Goal: Information Seeking & Learning: Learn about a topic

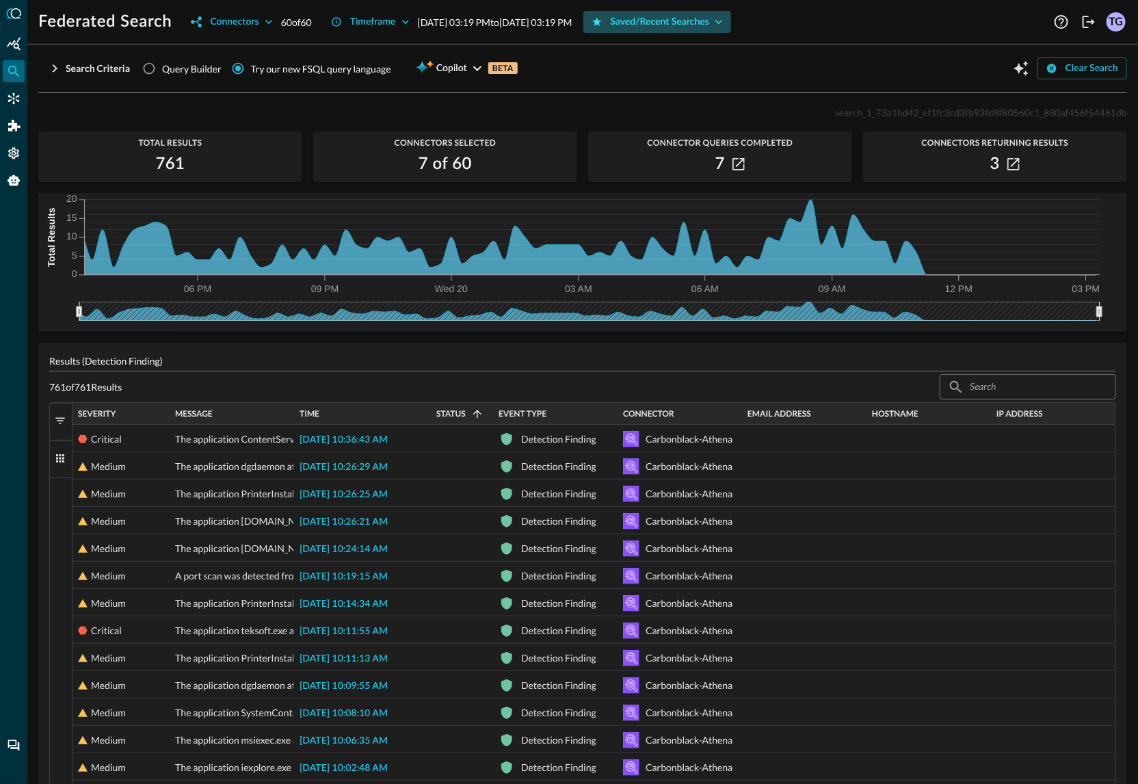
click at [705, 17] on div "Saved/Recent Searches" at bounding box center [660, 22] width 99 height 17
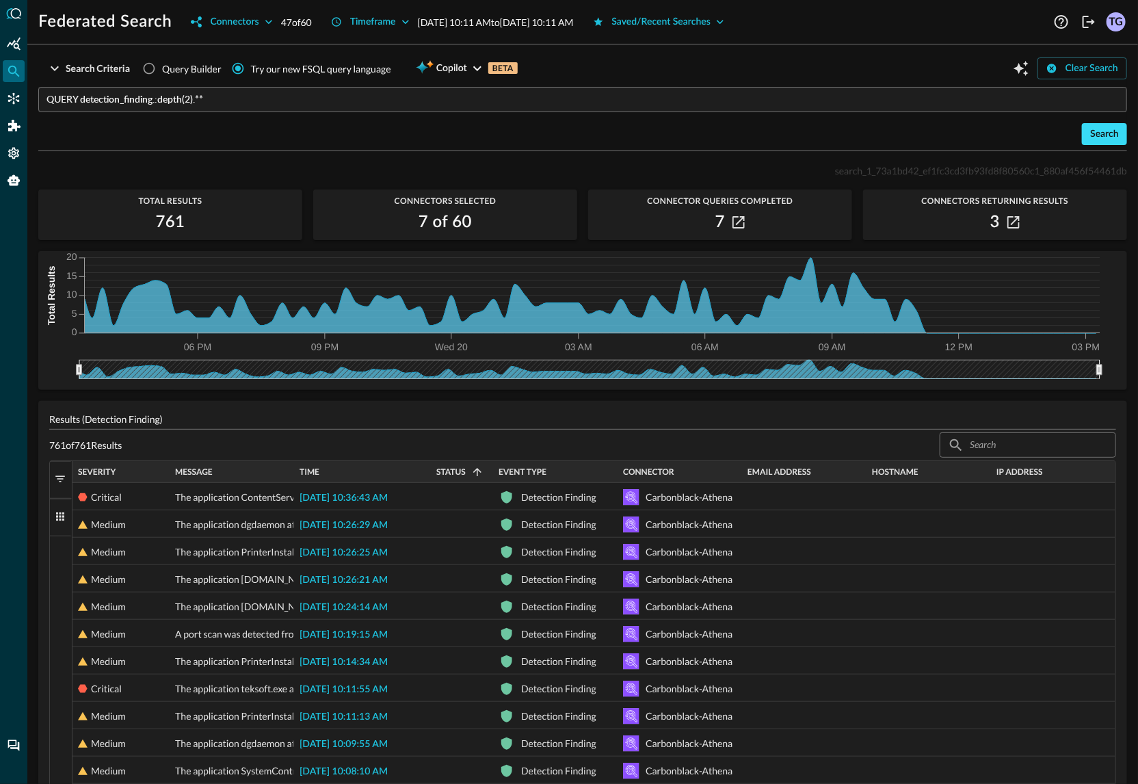
click at [1113, 137] on div "Search" at bounding box center [1104, 134] width 29 height 17
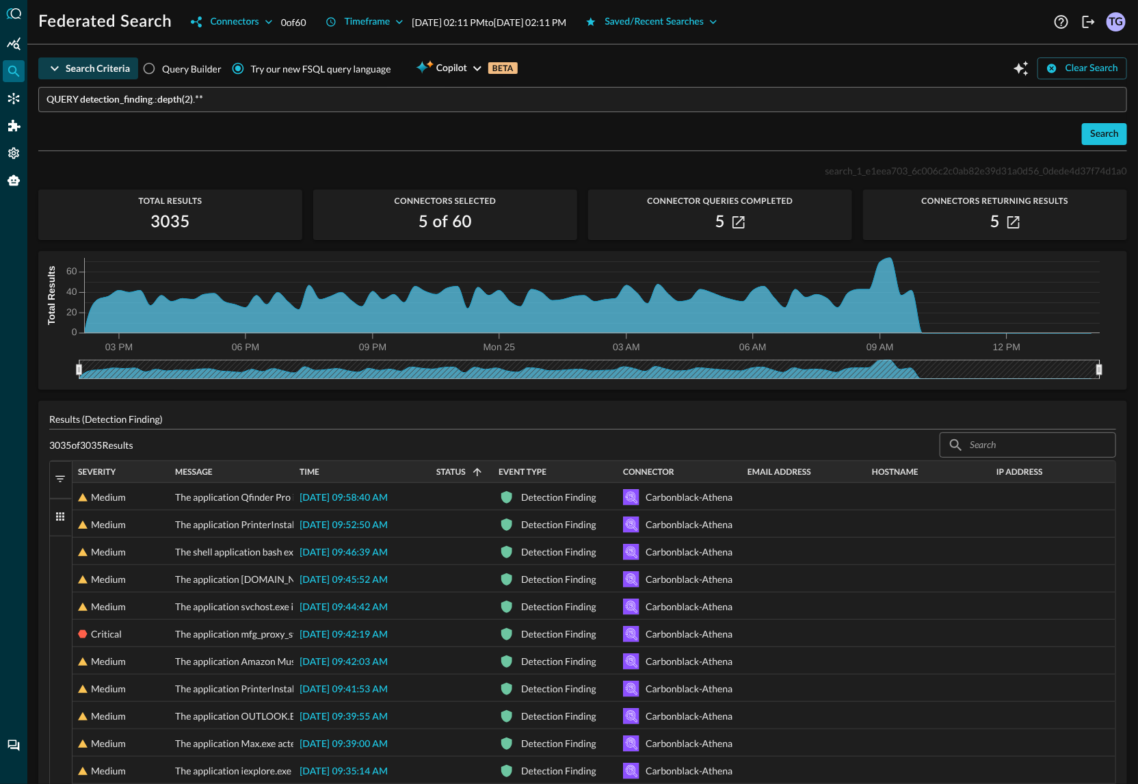
click at [55, 69] on icon "button" at bounding box center [55, 68] width 8 height 5
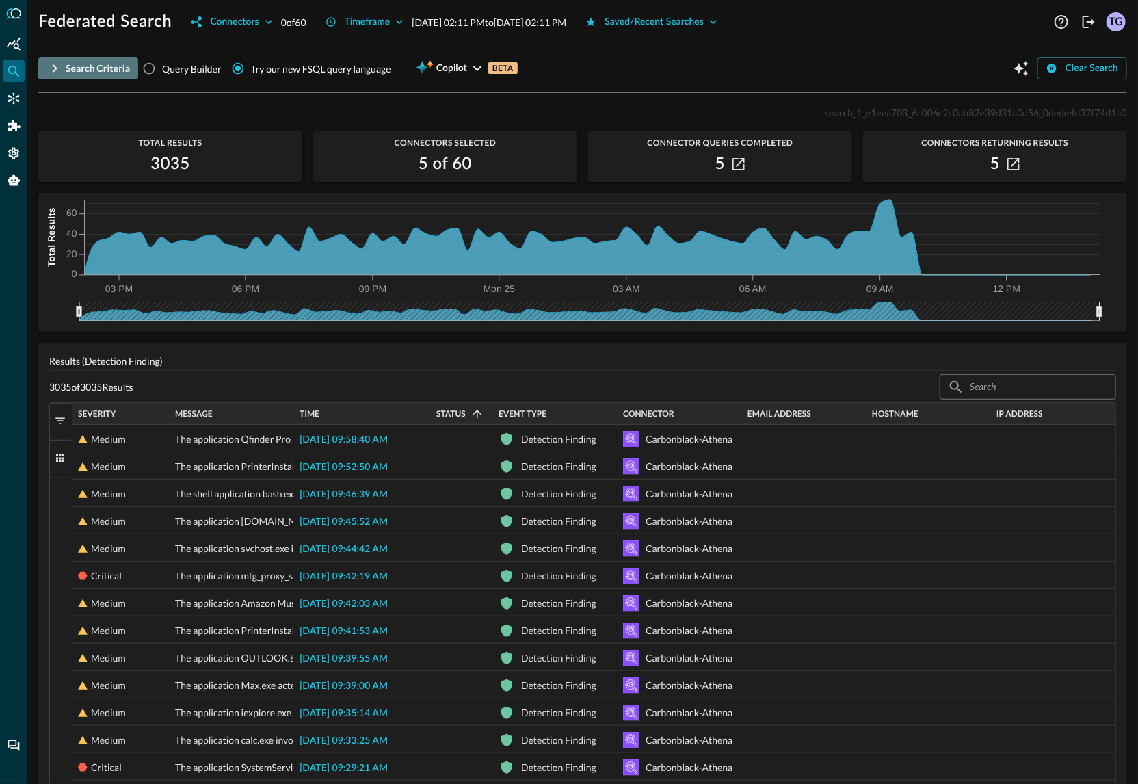
click at [55, 69] on icon "button" at bounding box center [55, 68] width 5 height 8
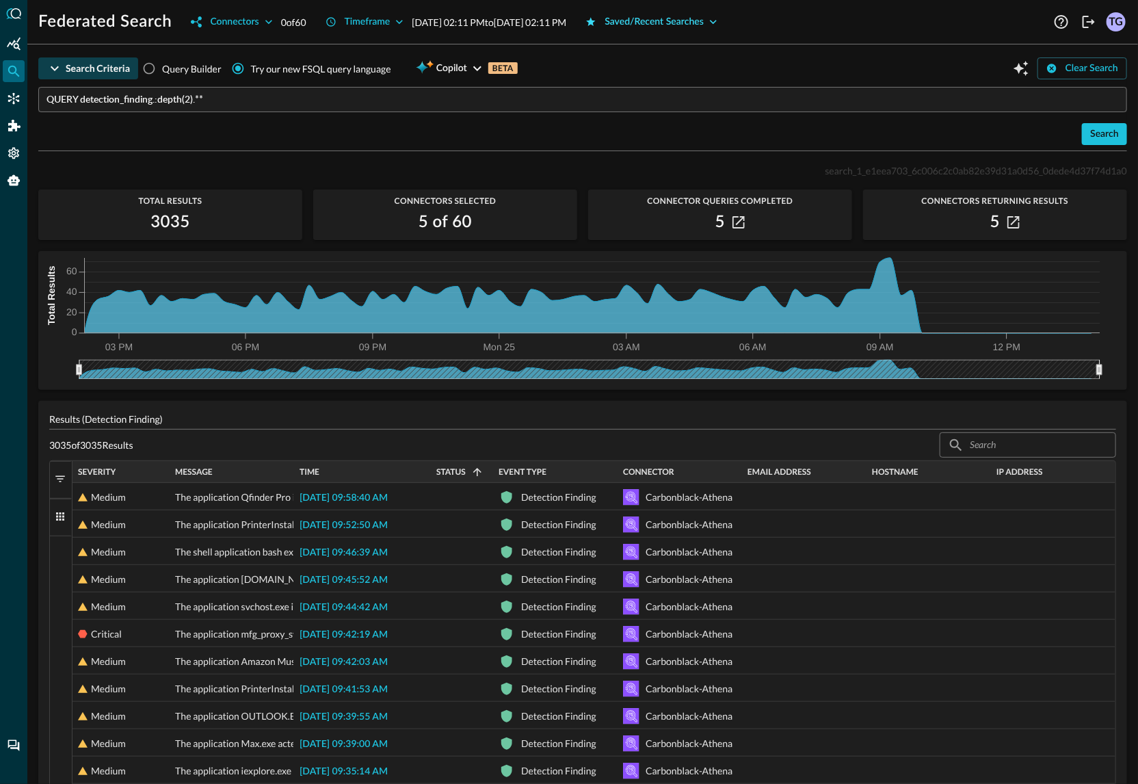
click at [704, 25] on div "Saved/Recent Searches" at bounding box center [654, 22] width 99 height 17
click at [1097, 133] on div "Search" at bounding box center [1104, 134] width 29 height 17
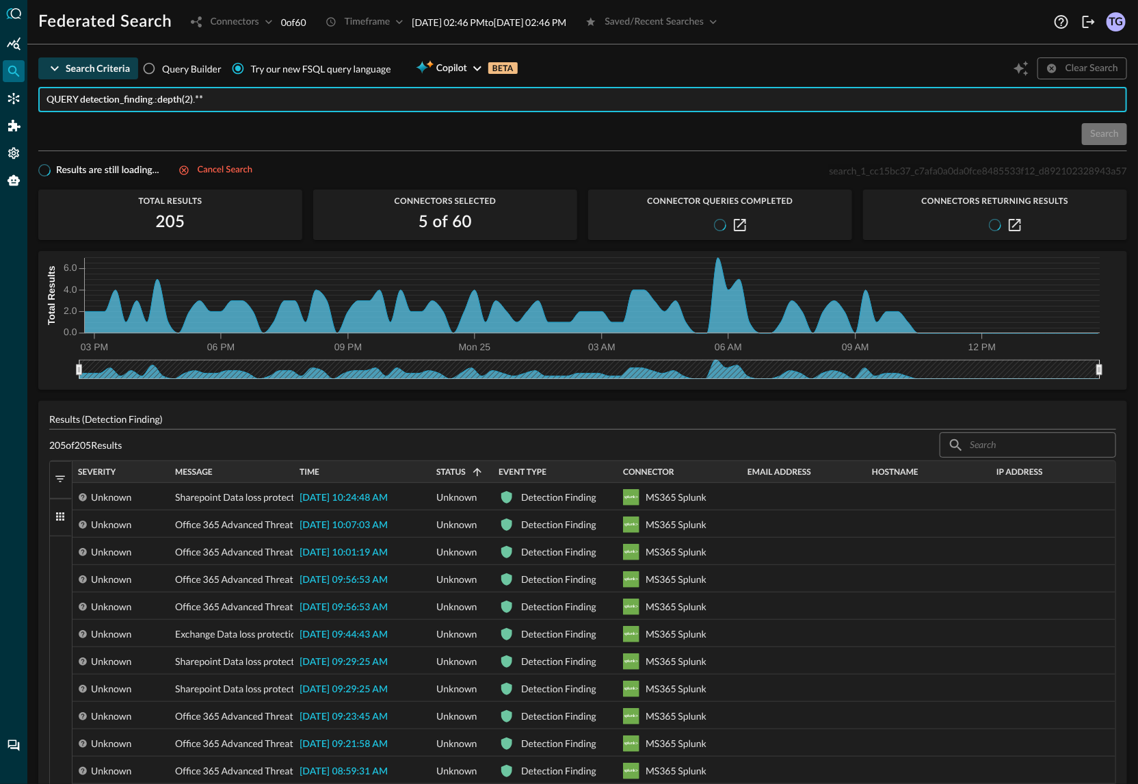
click at [344, 91] on input "QUERY detection_finding.:depth(2).**" at bounding box center [587, 99] width 1081 height 25
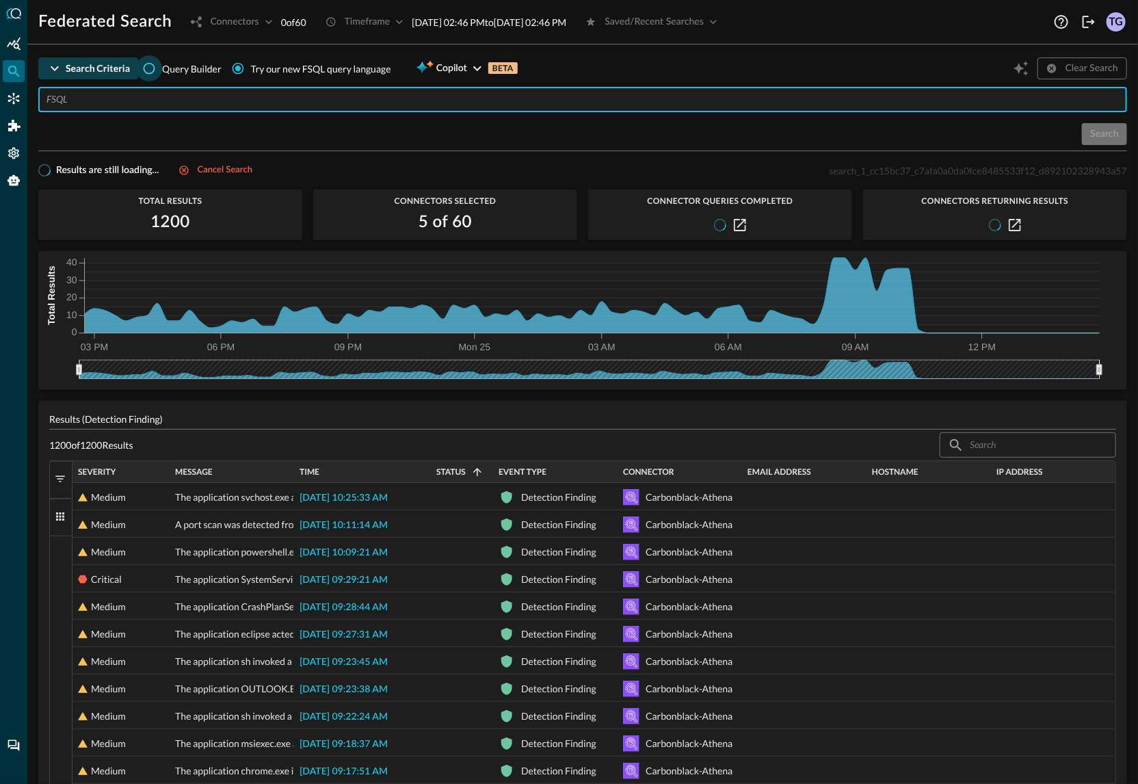
click at [153, 70] on input "Query Builder" at bounding box center [149, 68] width 26 height 26
radio input "true"
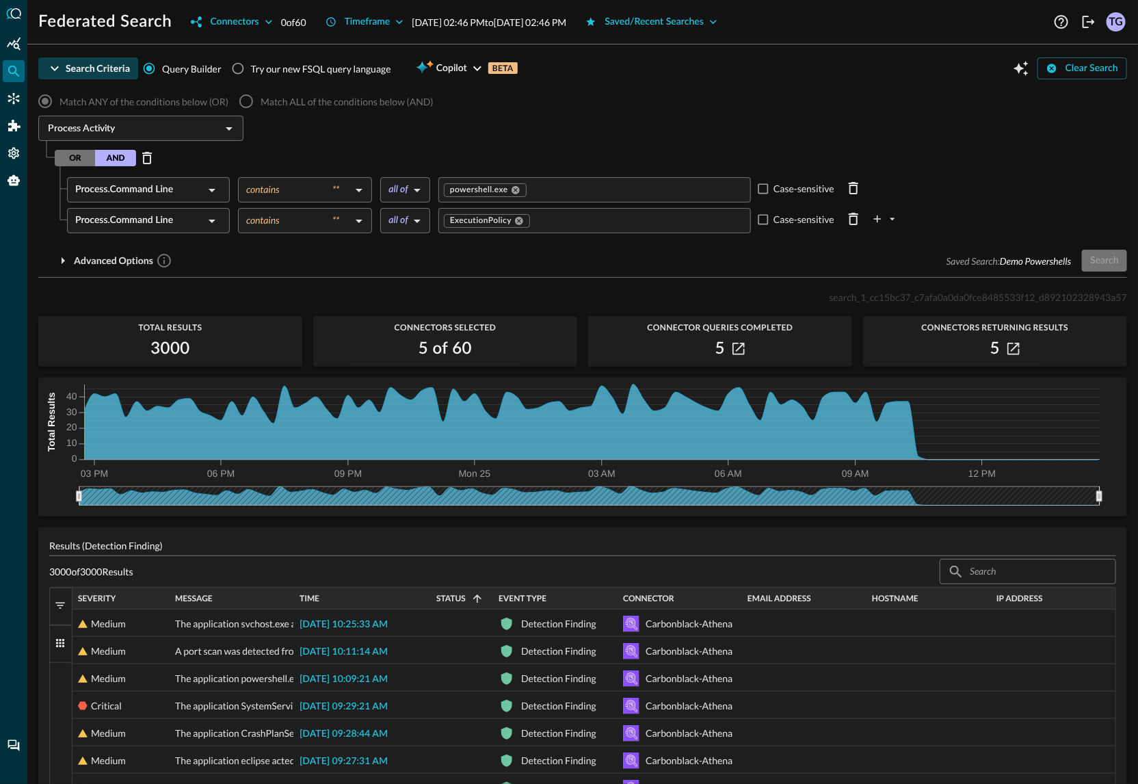
click at [1103, 265] on div "Saved Search: Demo Powershells Search" at bounding box center [1037, 261] width 181 height 22
click at [1093, 268] on div "Saved Search: Demo Powershells Search" at bounding box center [1037, 261] width 181 height 22
click at [1090, 268] on div "Saved Search: Demo Powershells Search" at bounding box center [1037, 261] width 181 height 22
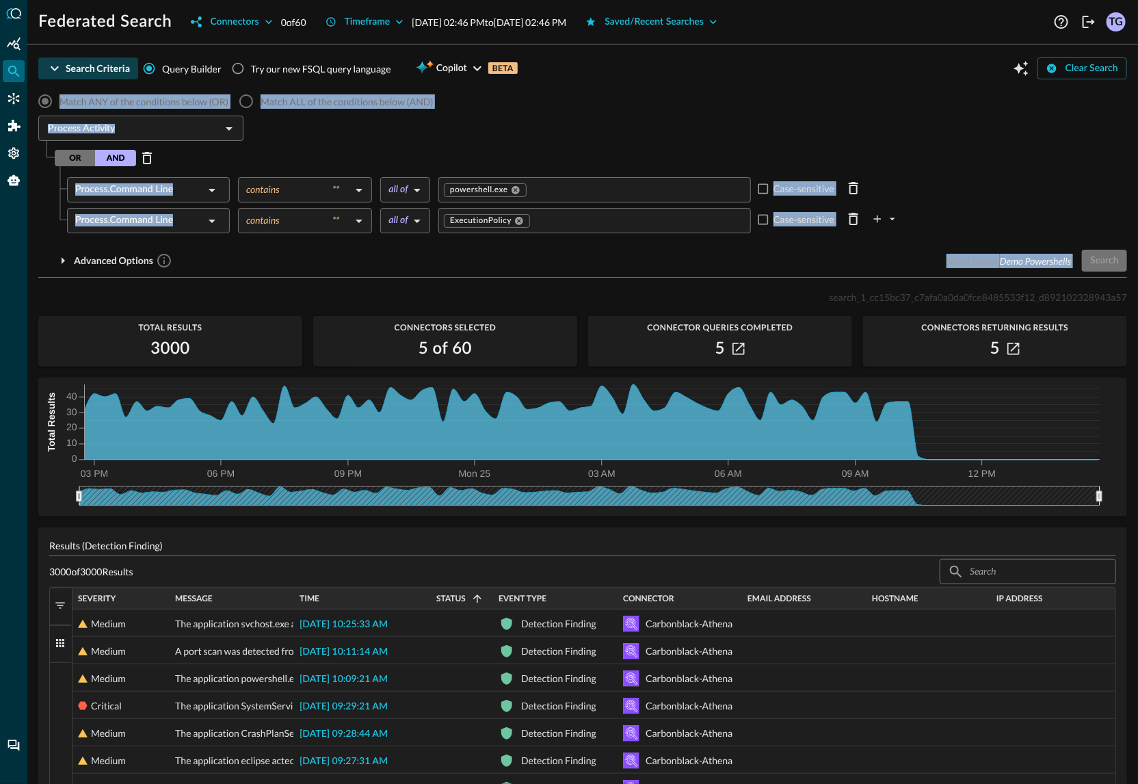
click at [1090, 268] on div "Saved Search: Demo Powershells Search" at bounding box center [1037, 261] width 181 height 22
click at [241, 68] on input "Try our new FSQL query language" at bounding box center [238, 68] width 26 height 26
radio input "true"
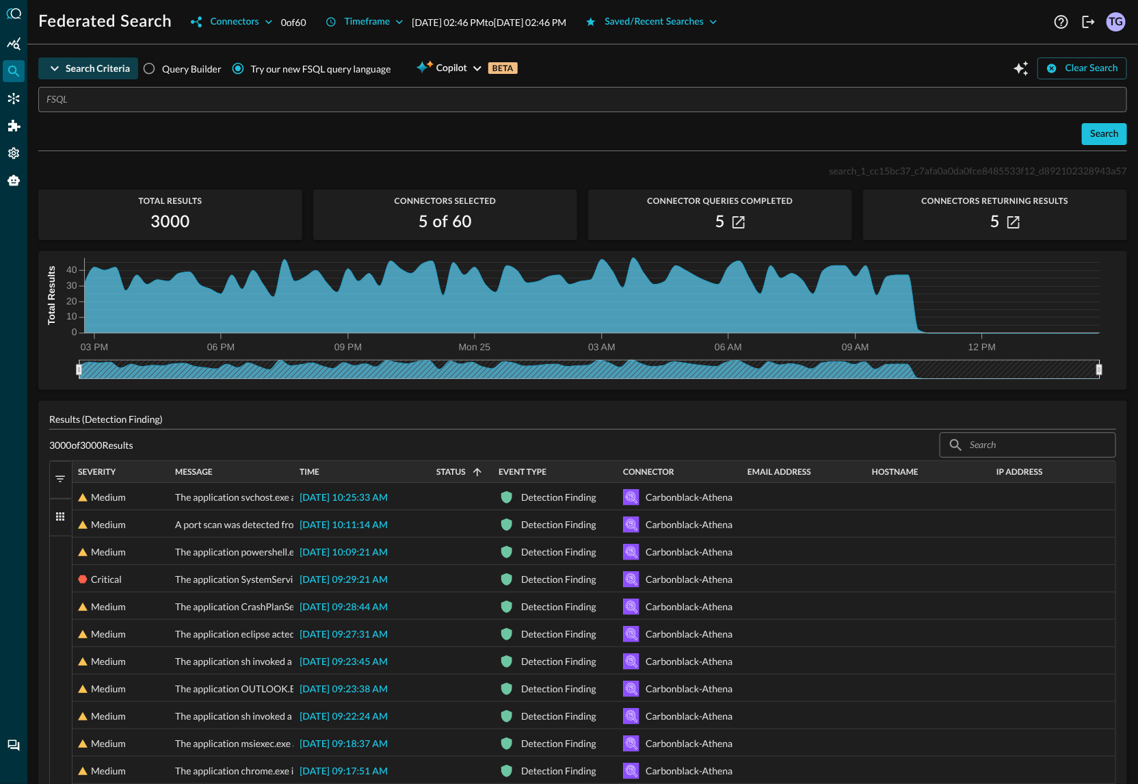
click at [174, 68] on span "Query Builder" at bounding box center [192, 69] width 60 height 14
click at [162, 68] on input "Query Builder" at bounding box center [149, 68] width 26 height 26
radio input "true"
radio input "false"
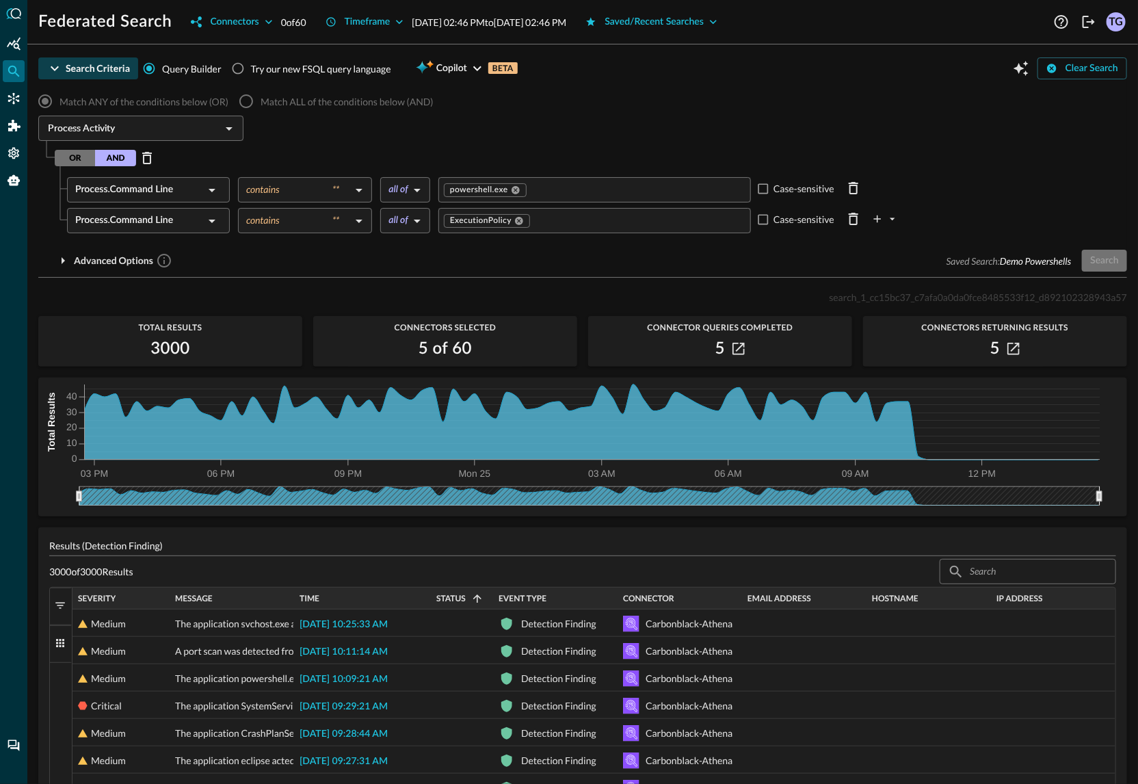
click at [637, 226] on input "Value" at bounding box center [637, 220] width 213 height 17
click at [1122, 269] on div "Saved Search: Demo Powershells Search" at bounding box center [1037, 261] width 181 height 22
click at [704, 26] on div "Saved/Recent Searches" at bounding box center [654, 22] width 99 height 17
click at [1113, 250] on button "Search" at bounding box center [1104, 261] width 45 height 22
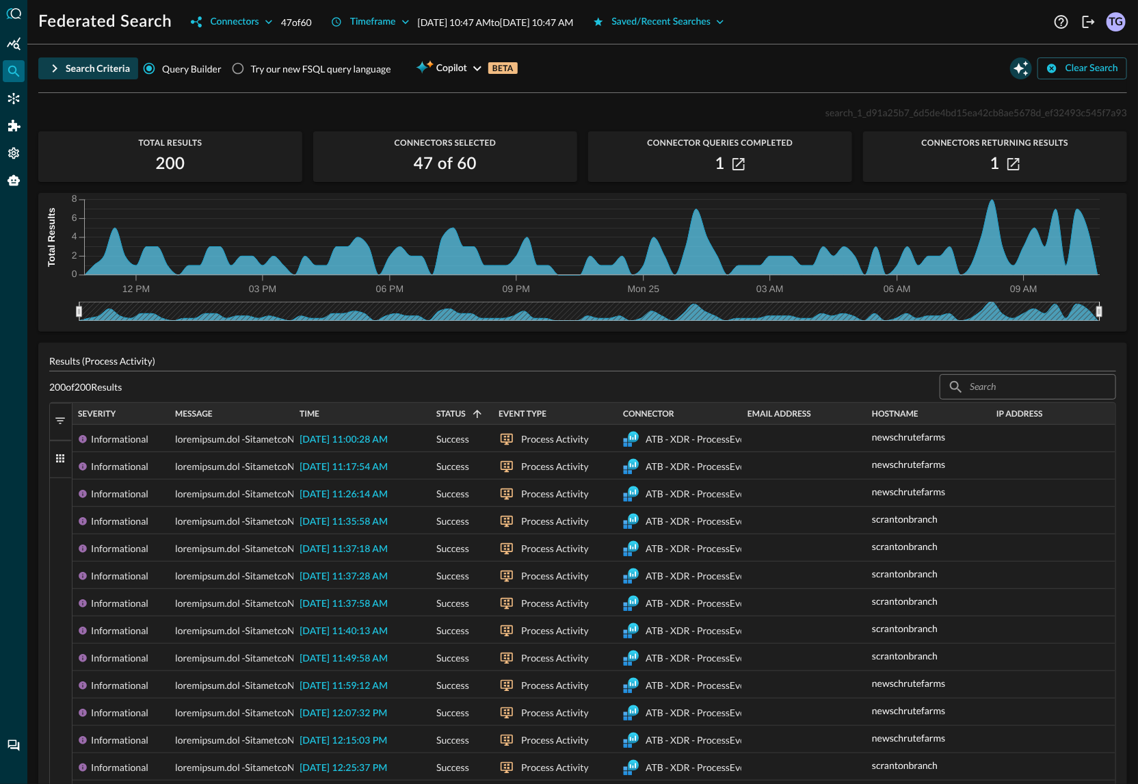
click at [1018, 67] on icon "Open Query Copilot" at bounding box center [1021, 68] width 15 height 15
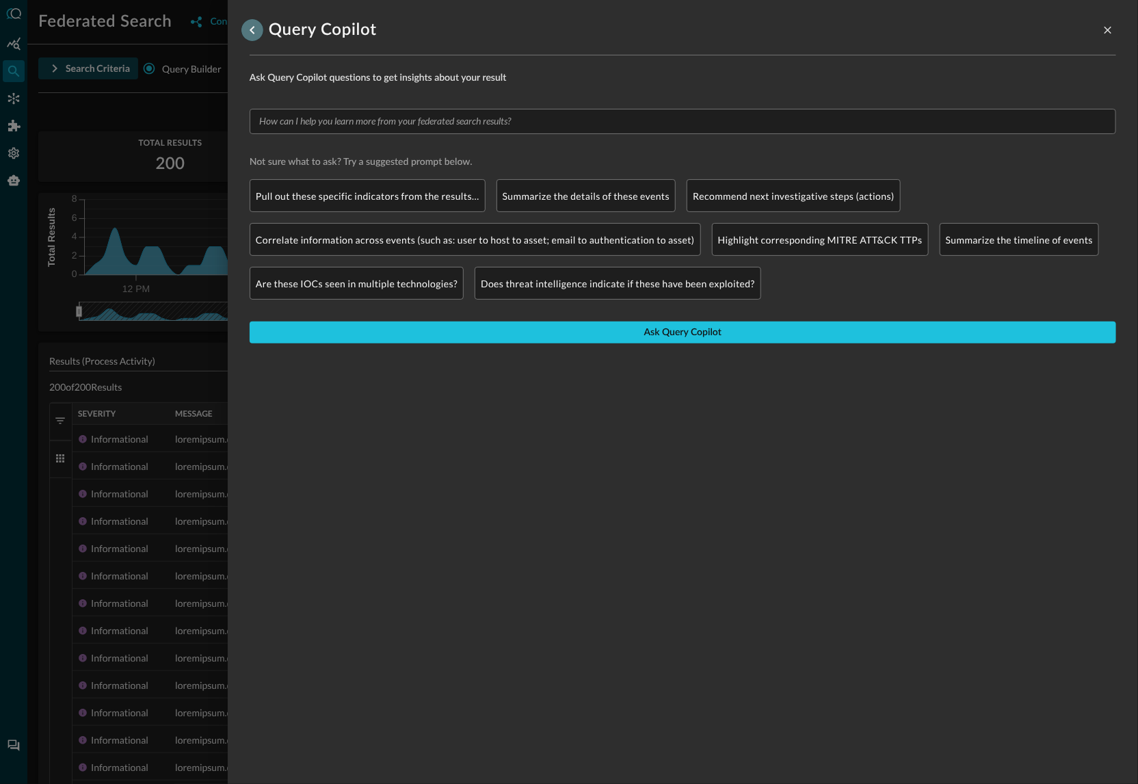
click at [250, 25] on icon "go back" at bounding box center [252, 30] width 16 height 16
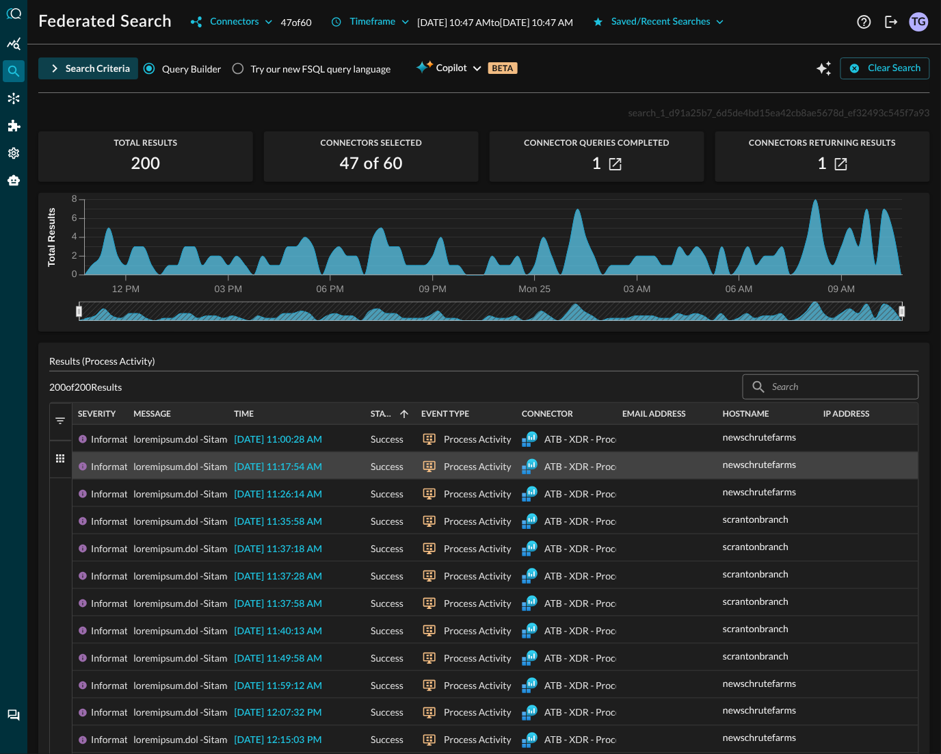
click at [276, 469] on span "2025-08-24 11:17:54 AM" at bounding box center [278, 467] width 88 height 10
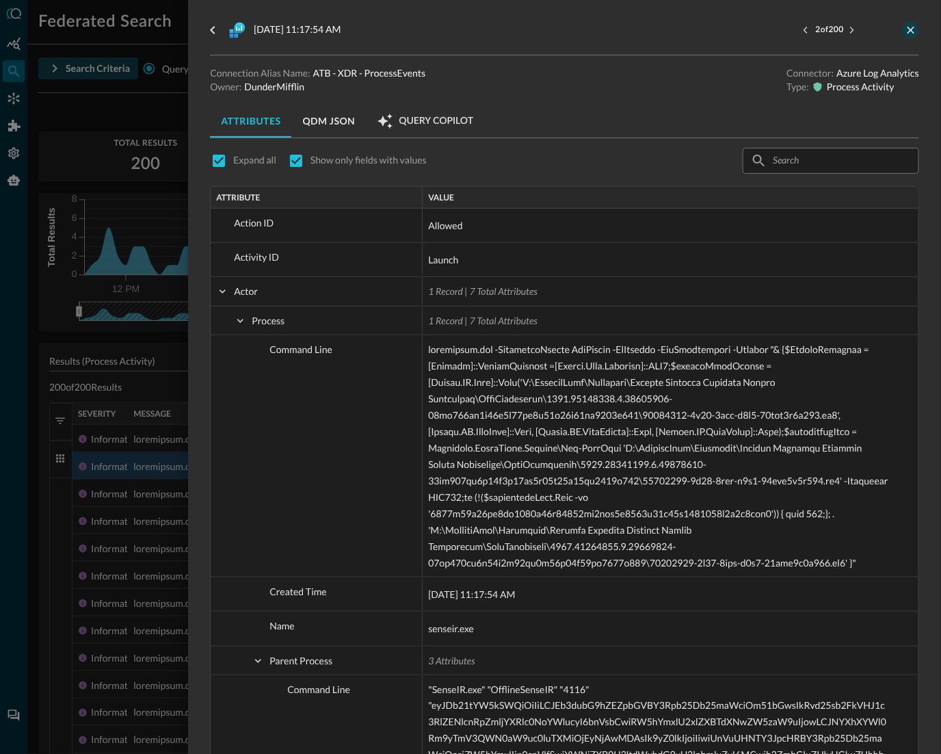
click at [912, 33] on icon "close-drawer" at bounding box center [911, 30] width 12 height 12
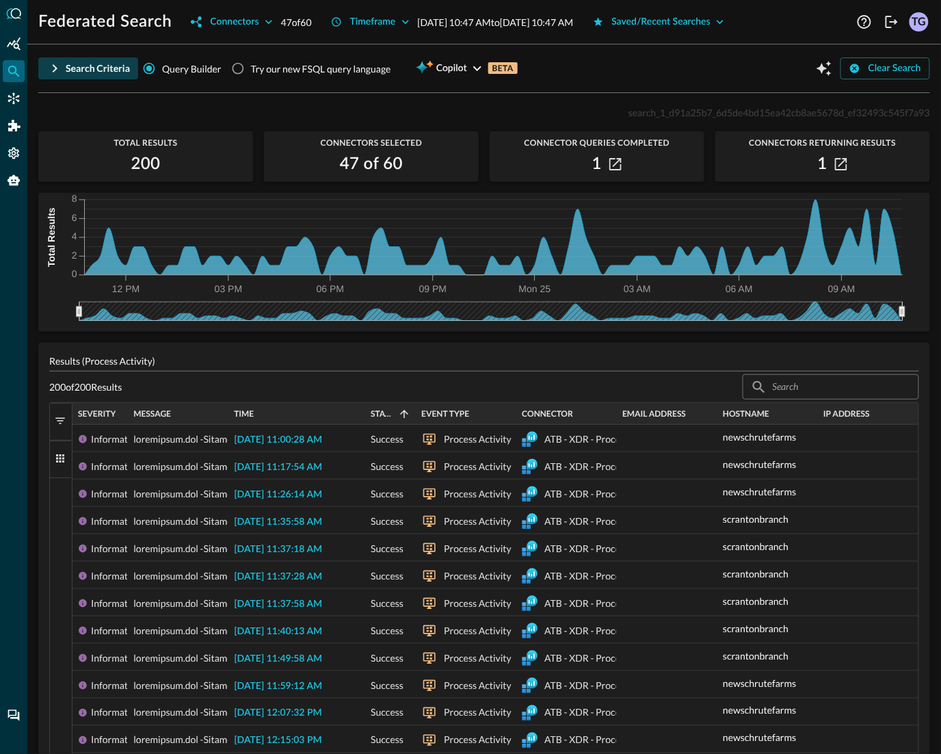
click at [66, 456] on span "button" at bounding box center [60, 458] width 12 height 12
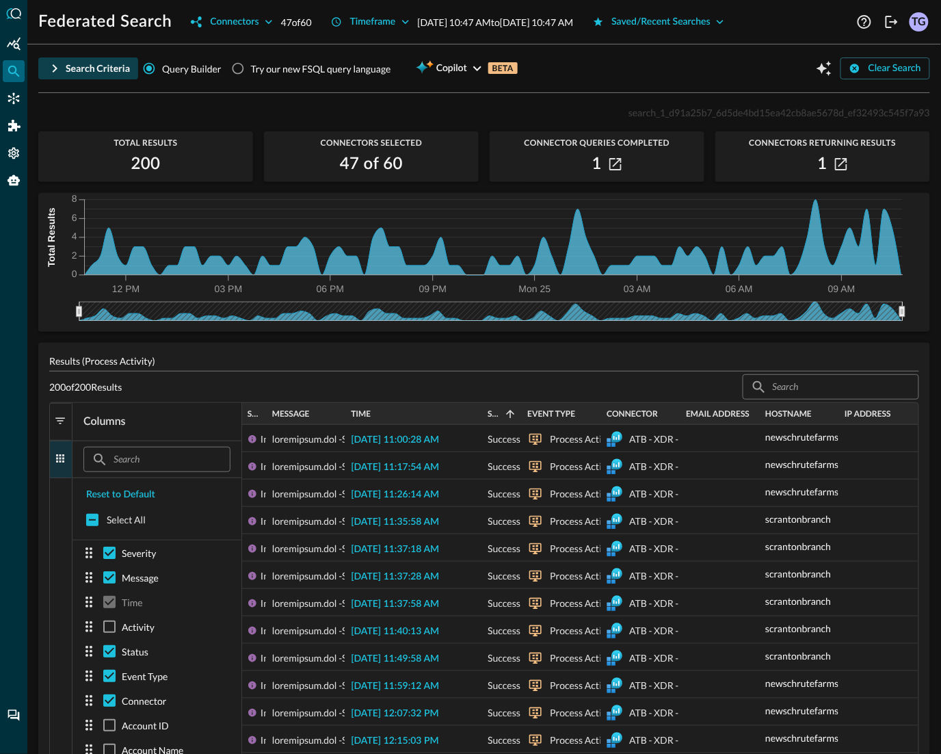
scroll to position [3, 0]
click at [60, 421] on span "button" at bounding box center [60, 420] width 12 height 12
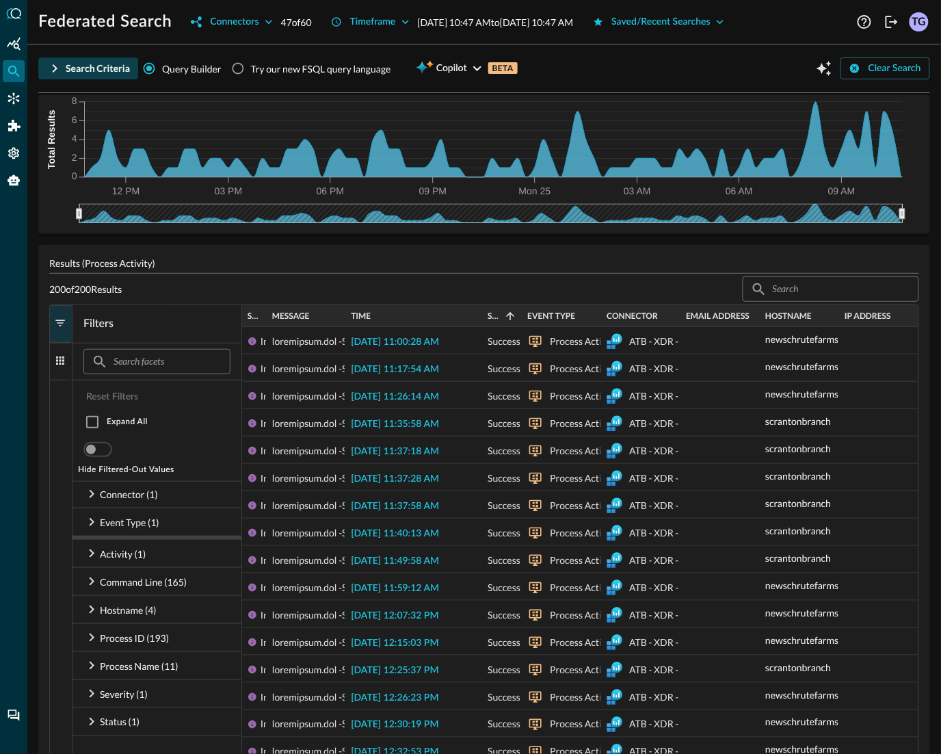
scroll to position [114, 0]
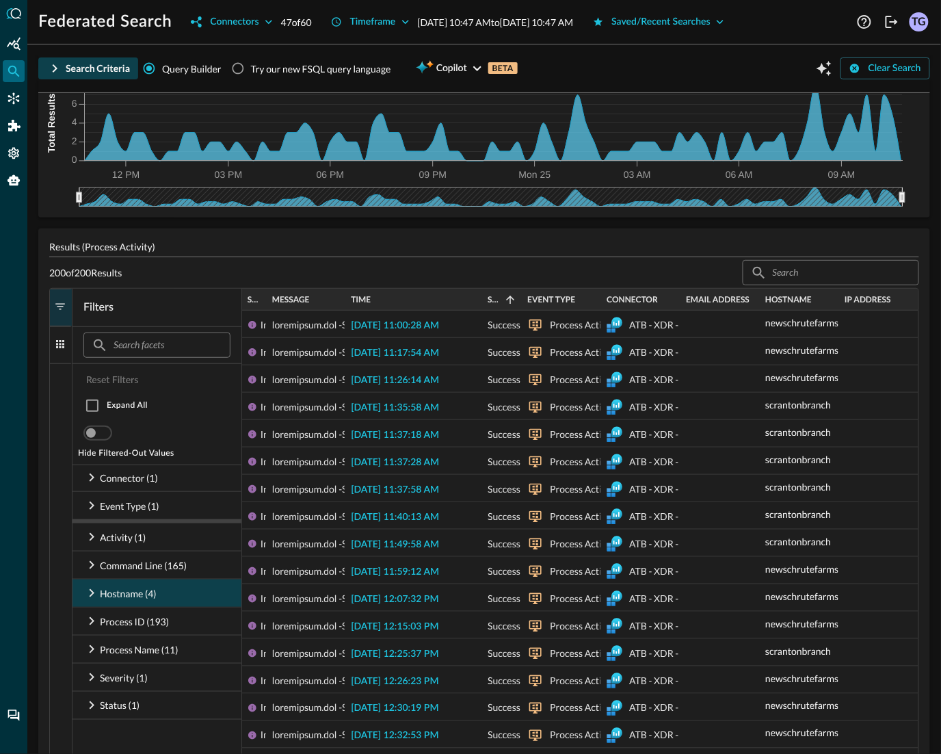
click at [96, 597] on icon at bounding box center [91, 593] width 16 height 16
click at [103, 618] on input "checkbox" at bounding box center [104, 621] width 29 height 29
checkbox input "false"
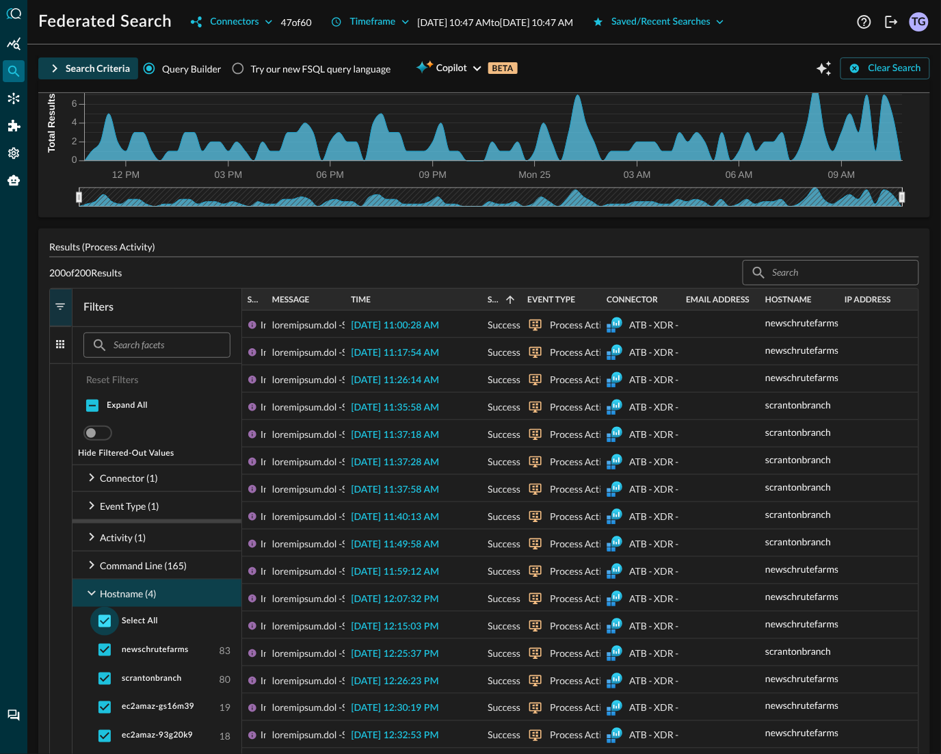
checkbox input "false"
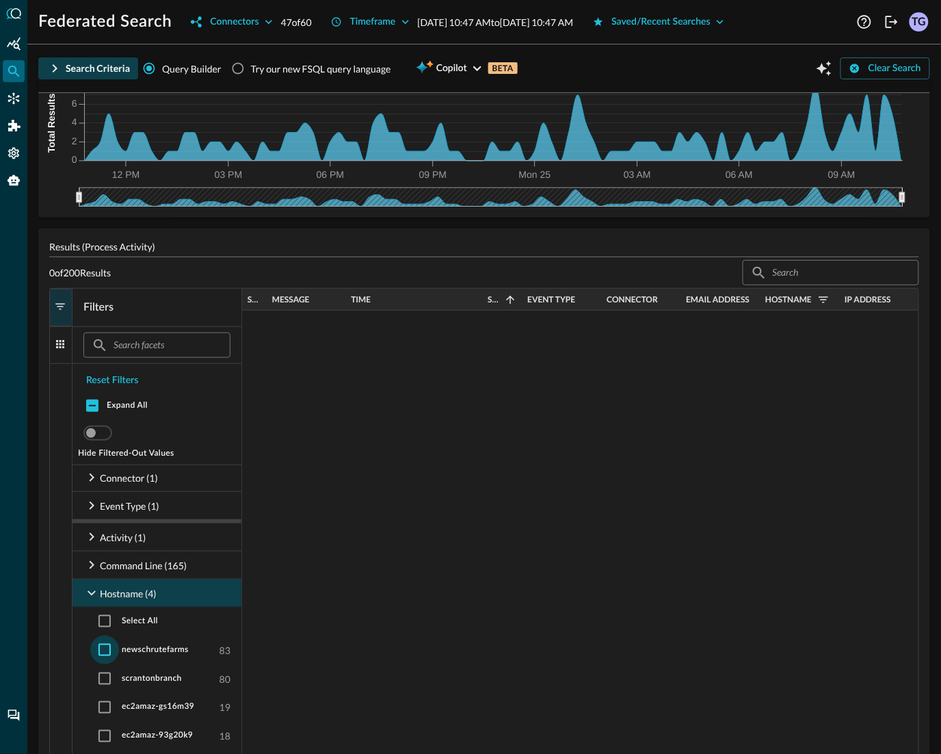
click at [103, 648] on input "checkbox" at bounding box center [104, 649] width 29 height 29
checkbox input "true"
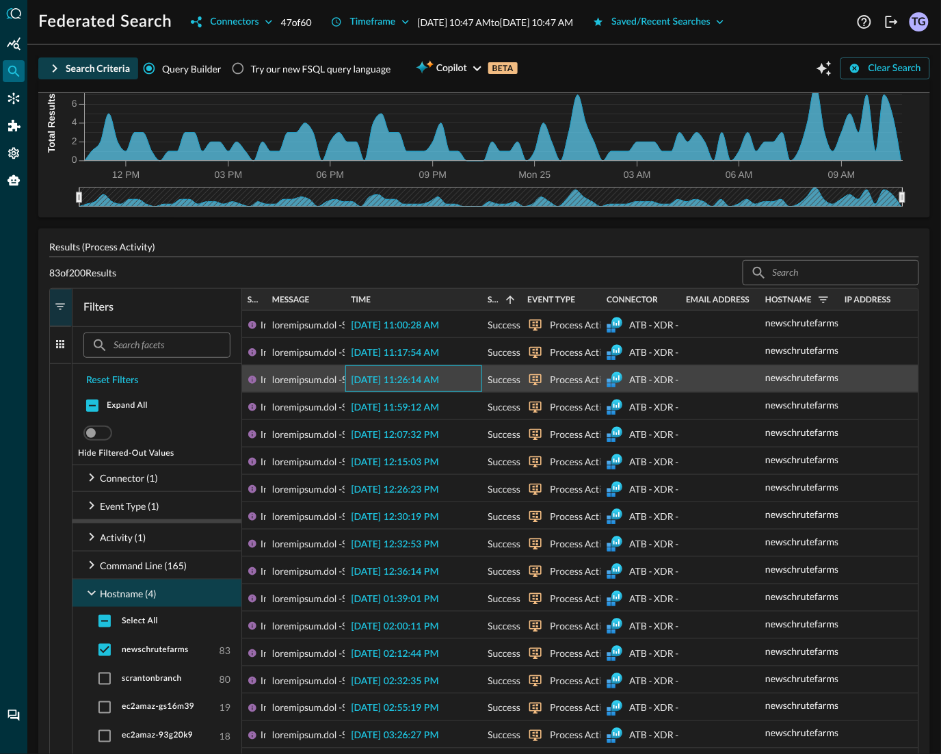
click at [413, 378] on span "2025-08-24 11:26:14 AM" at bounding box center [395, 381] width 88 height 10
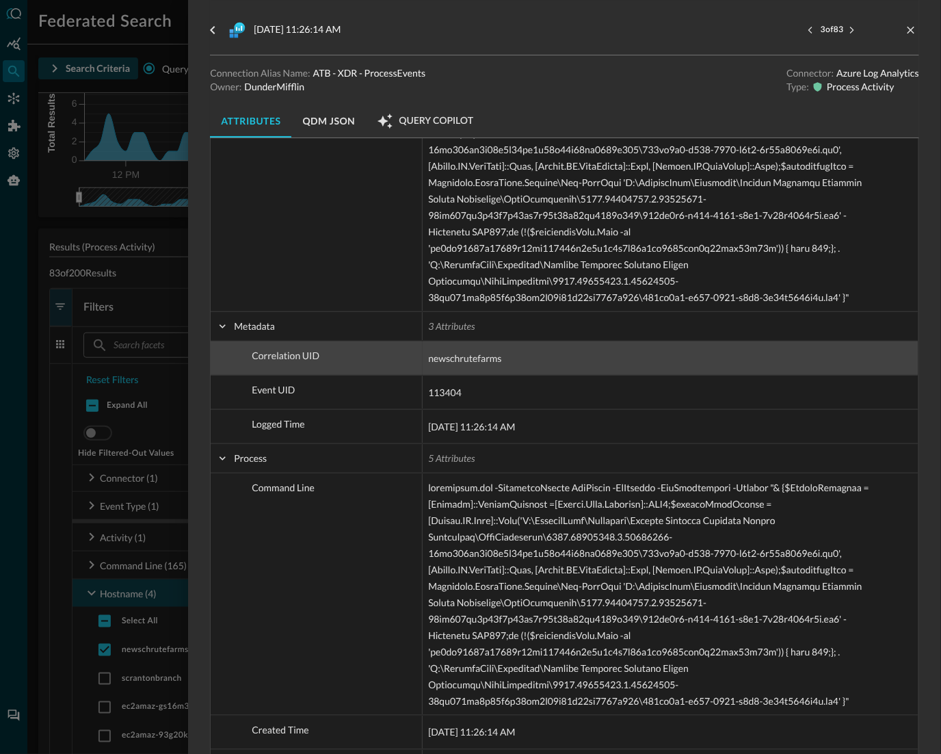
scroll to position [1391, 0]
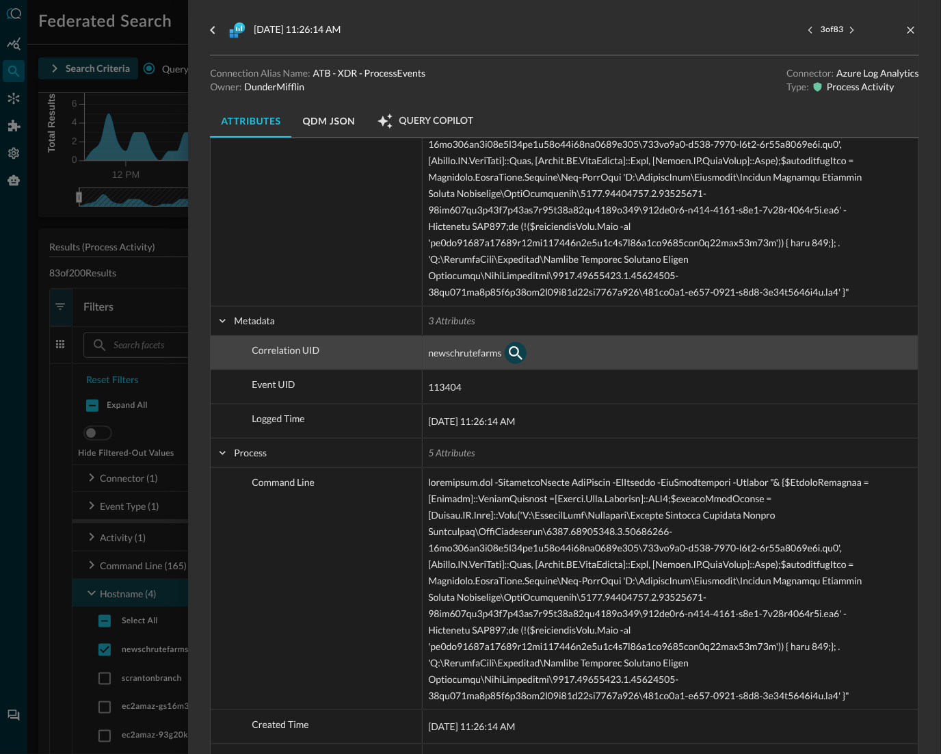
click at [518, 351] on icon "button" at bounding box center [516, 353] width 14 height 14
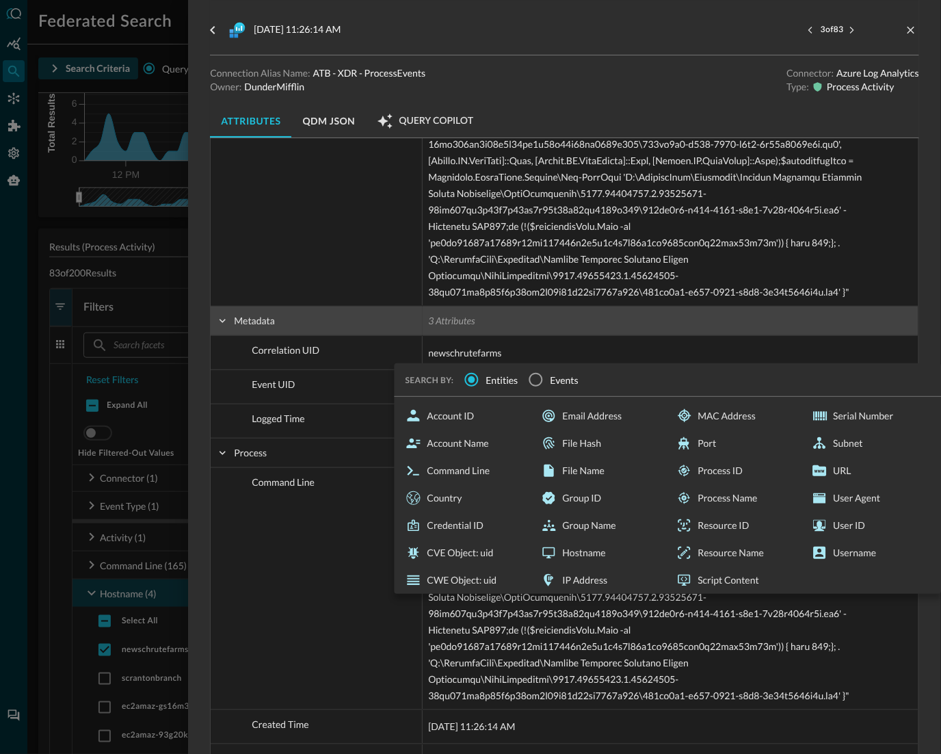
click at [564, 328] on span "3 Attributes" at bounding box center [670, 320] width 485 height 27
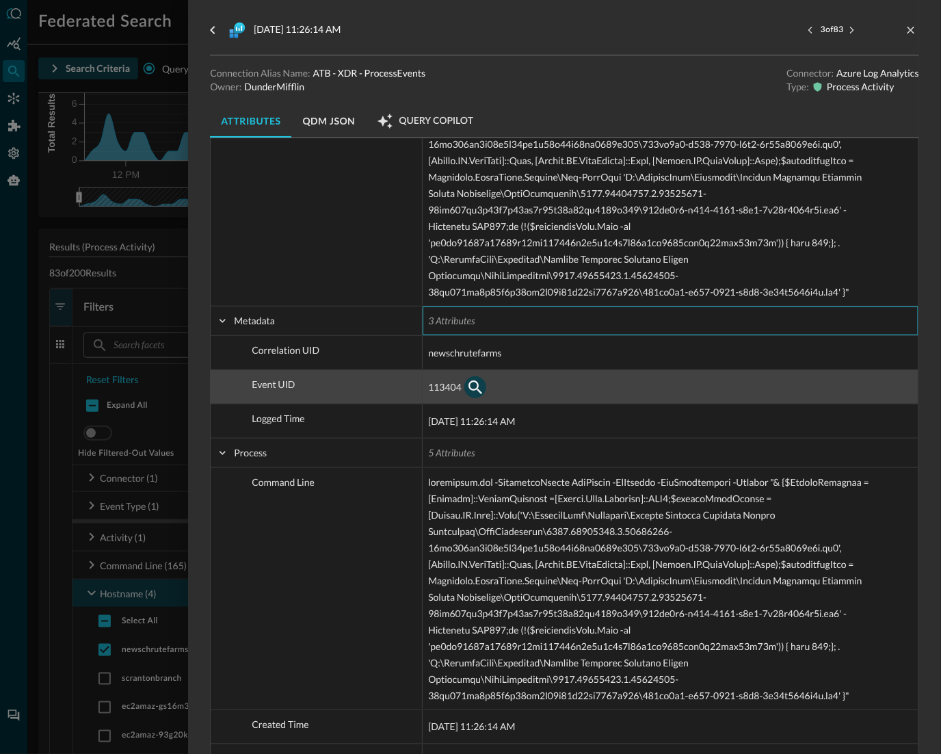
click at [479, 386] on icon "button" at bounding box center [475, 387] width 16 height 16
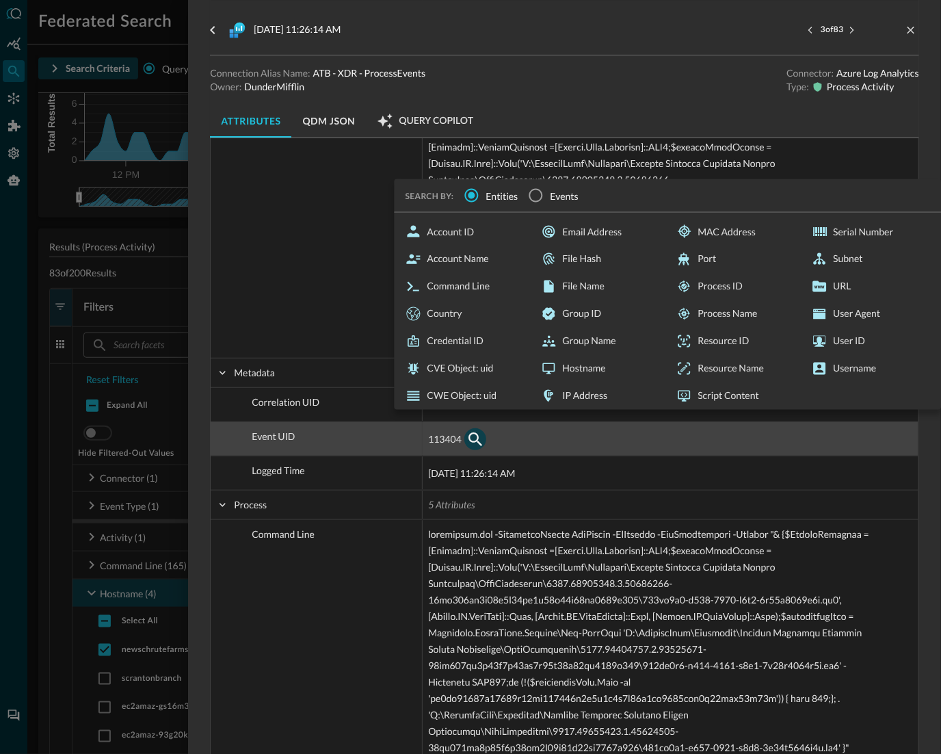
scroll to position [1329, 0]
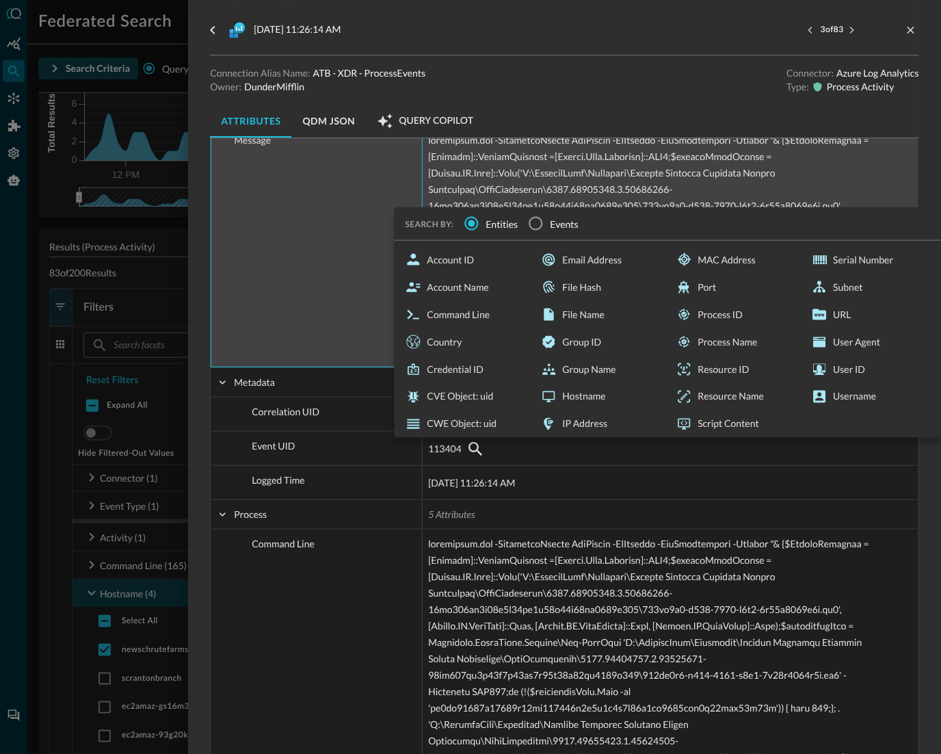
click at [309, 352] on div "Message" at bounding box center [317, 246] width 212 height 241
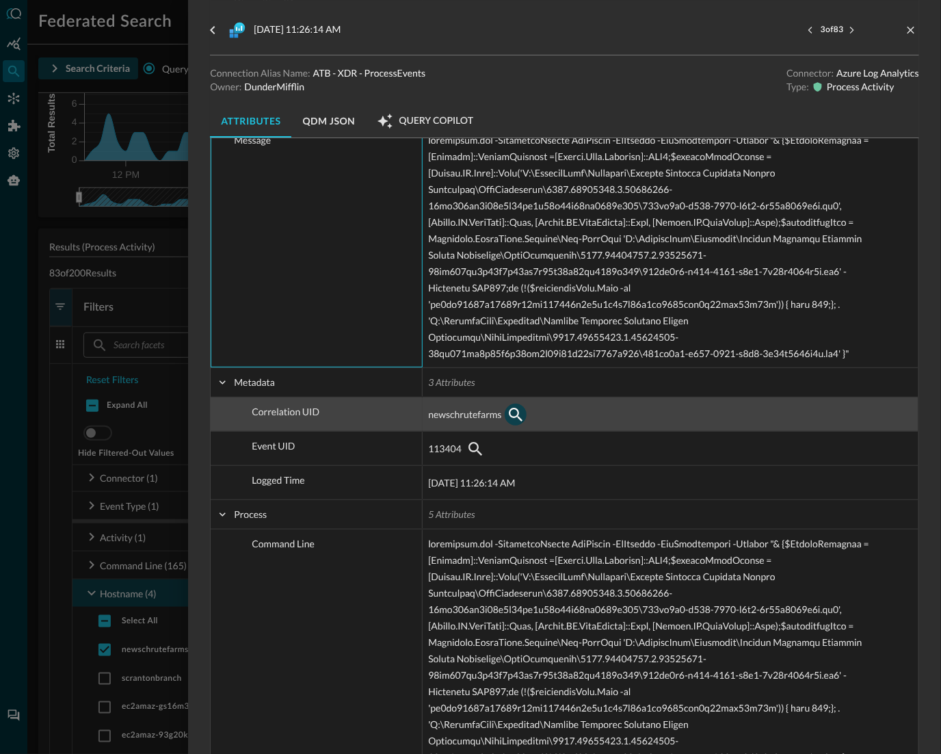
click at [523, 415] on icon "button" at bounding box center [516, 414] width 16 height 16
